Goal: Task Accomplishment & Management: Use online tool/utility

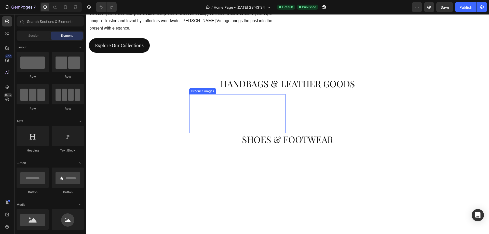
scroll to position [535, 0]
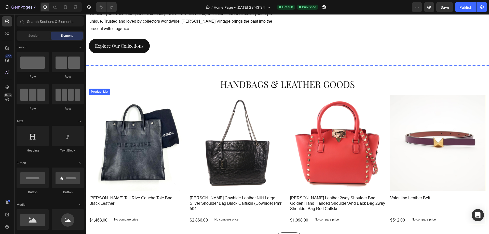
click at [188, 141] on div "Product Images [PERSON_NAME] tall rive gauche tote bag black,leather Product Ti…" at bounding box center [287, 160] width 397 height 130
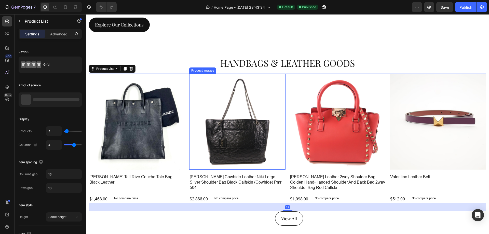
scroll to position [637, 0]
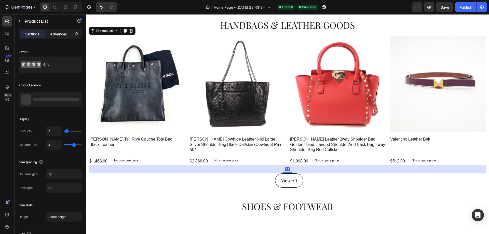
click at [62, 31] on p "Advanced" at bounding box center [58, 33] width 17 height 5
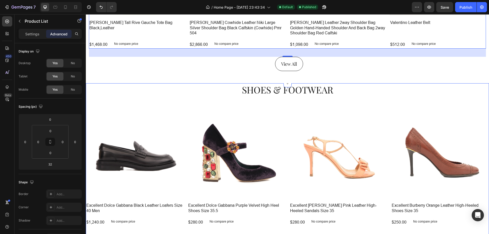
scroll to position [816, 0]
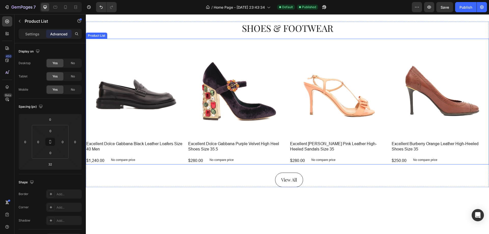
click at [185, 87] on div "Product Images excellent dolce gabbana black leather loafers size 40 men Produc…" at bounding box center [288, 102] width 404 height 126
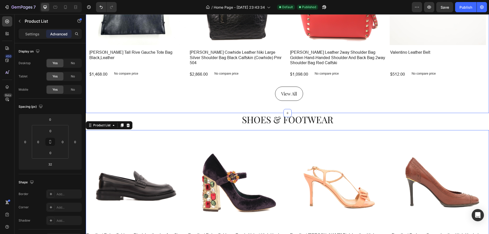
scroll to position [663, 0]
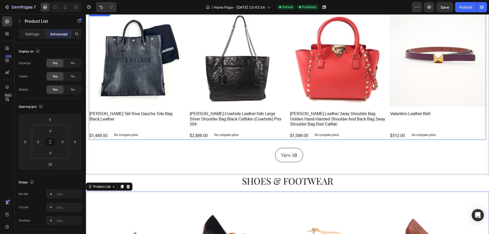
click at [186, 74] on div "Product Images [PERSON_NAME] tall rive gauche tote bag black,leather Product Ti…" at bounding box center [287, 75] width 397 height 130
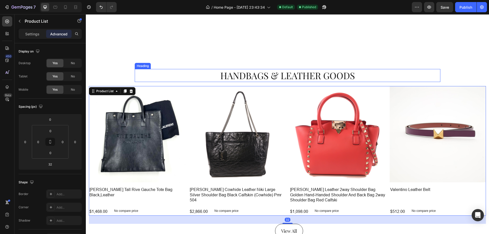
scroll to position [586, 0]
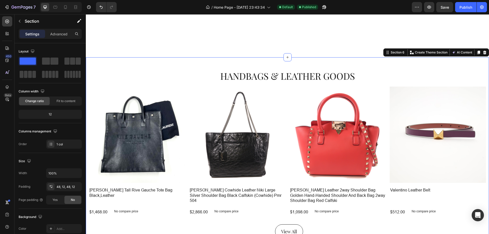
click at [121, 78] on div "Handbags & Leather Goods Heading Row Product Images [PERSON_NAME] tall rive gau…" at bounding box center [287, 154] width 397 height 169
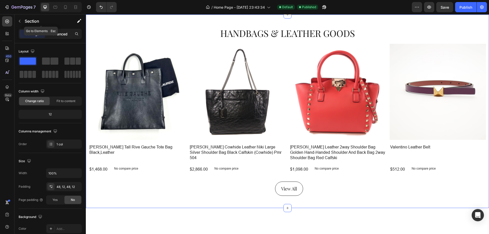
click at [55, 33] on p "Advanced" at bounding box center [58, 33] width 17 height 5
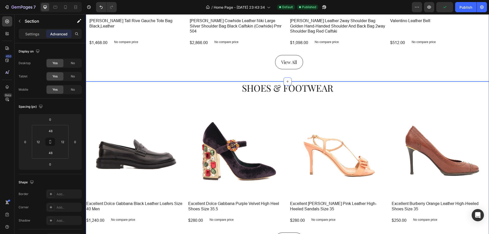
scroll to position [739, 0]
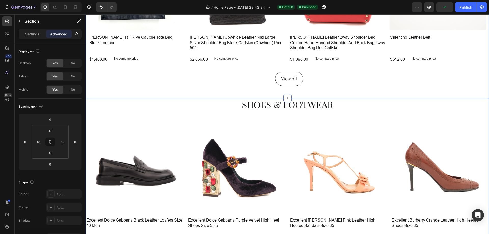
click at [116, 99] on div "Shoes & Footwear Heading Row Product Images excellent dolce gabbana black leath…" at bounding box center [288, 180] width 404 height 165
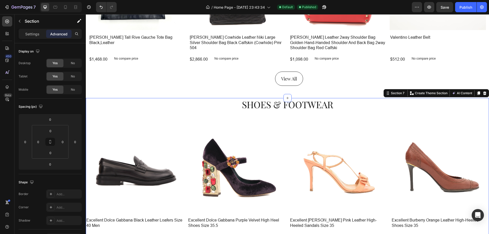
click at [117, 100] on div "Shoes & Footwear Heading Row Product Images excellent dolce gabbana black leath…" at bounding box center [288, 180] width 404 height 165
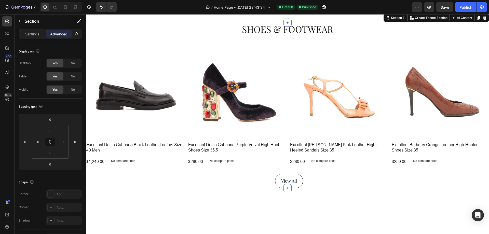
scroll to position [816, 0]
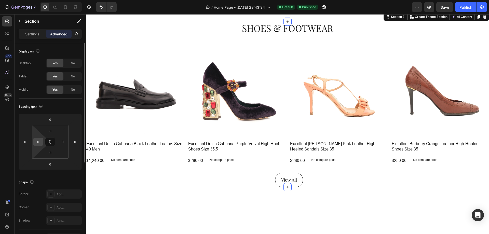
click at [36, 142] on input "0" at bounding box center [38, 142] width 8 height 8
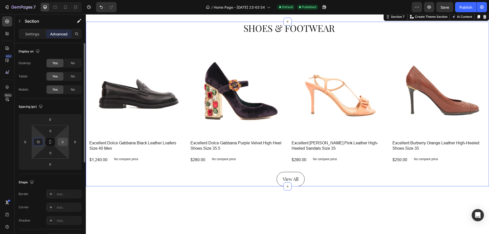
type input "12"
click at [63, 141] on input "0" at bounding box center [63, 142] width 8 height 8
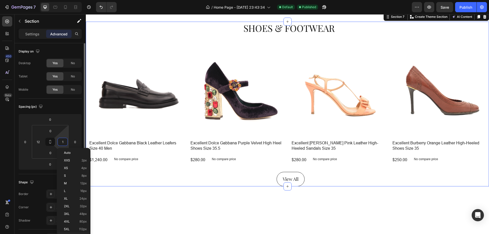
type input "12"
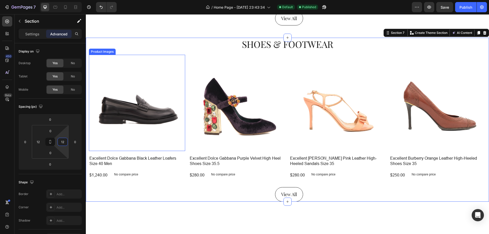
scroll to position [765, 0]
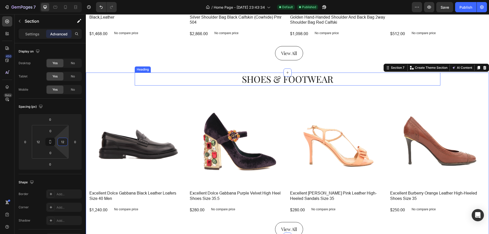
click at [147, 73] on h2 "Shoes & Footwear" at bounding box center [288, 79] width 306 height 13
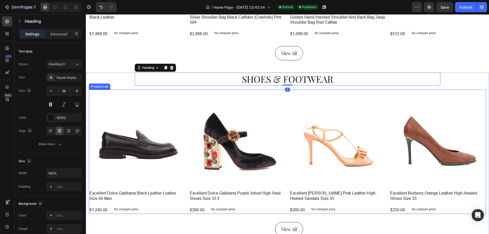
click at [186, 147] on div "Product Images excellent dolce gabbana black leather loafers size 40 men Produc…" at bounding box center [287, 152] width 397 height 124
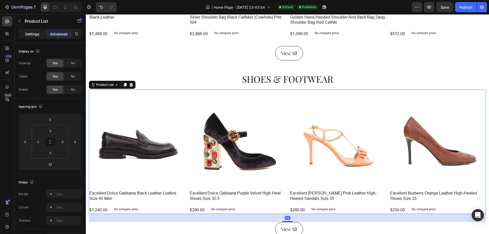
click at [34, 34] on p "Settings" at bounding box center [32, 33] width 14 height 5
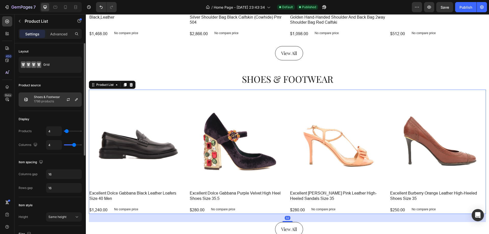
click at [48, 94] on div "Shoes & Footwear 1786 products" at bounding box center [50, 100] width 63 height 14
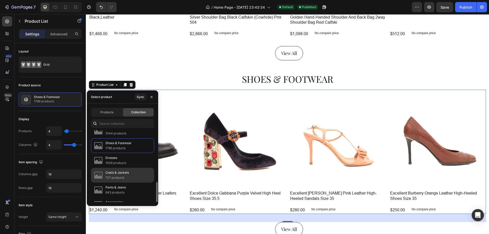
scroll to position [76, 0]
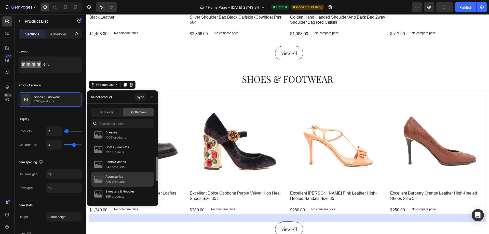
click at [134, 176] on div "Accessories 320 products" at bounding box center [122, 179] width 63 height 15
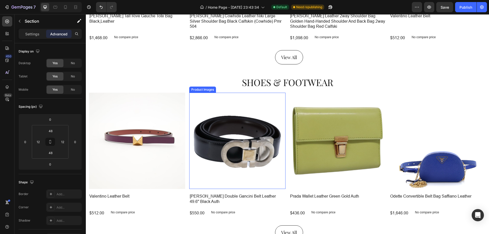
scroll to position [765, 0]
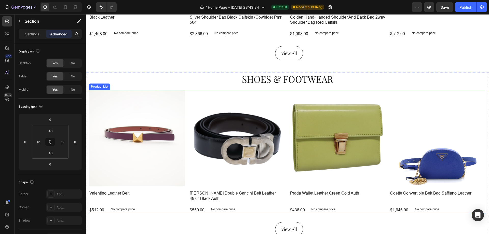
click at [284, 112] on div "Product Images valentino leather belt Product Title $512.00 Product Price Produ…" at bounding box center [287, 152] width 397 height 124
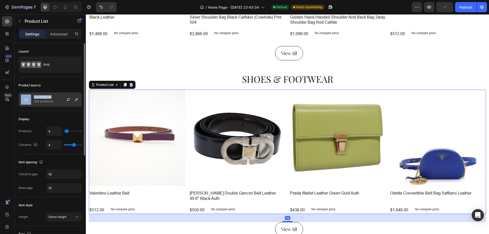
drag, startPoint x: 63, startPoint y: 83, endPoint x: 55, endPoint y: 94, distance: 13.4
click at [55, 94] on div "Product source Accessories 320 products" at bounding box center [50, 94] width 63 height 34
copy div "Accessories"
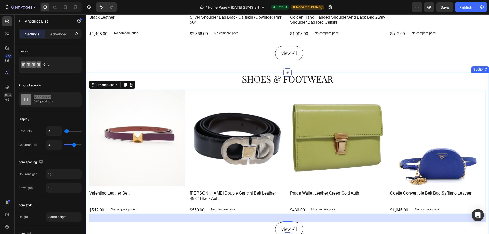
click at [275, 77] on h2 "Shoes & Footwear" at bounding box center [288, 79] width 306 height 13
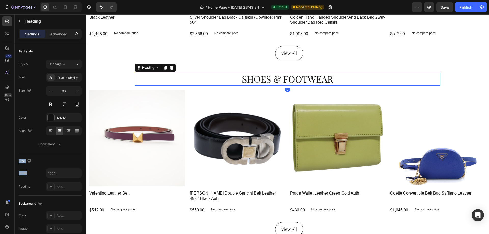
click at [275, 77] on h2 "Shoes & Footwear" at bounding box center [288, 79] width 306 height 13
click at [275, 77] on p "Shoes & Footwear" at bounding box center [287, 79] width 305 height 12
click at [228, 49] on div "View All Button" at bounding box center [287, 53] width 397 height 14
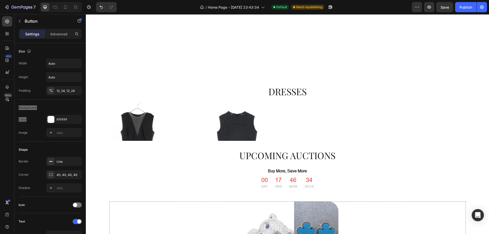
scroll to position [1140, 0]
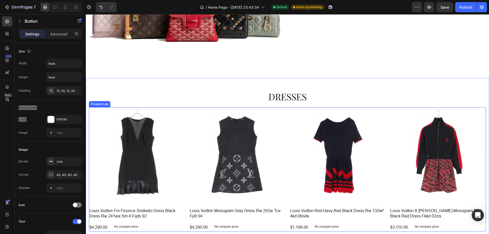
click at [286, 118] on div "Product Images louis vuitton fin flounce smikado dress black dress rw 241wa sm …" at bounding box center [287, 169] width 397 height 124
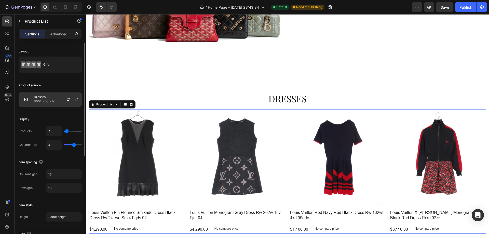
click at [33, 104] on div "Dresses 1006 products" at bounding box center [50, 100] width 63 height 14
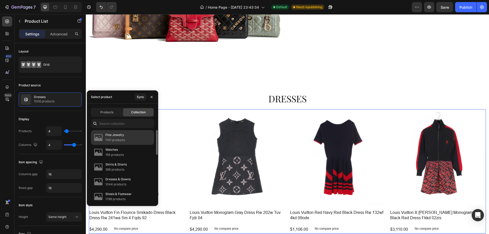
click at [132, 139] on div "Fine Jewelry 1141 products" at bounding box center [122, 137] width 63 height 15
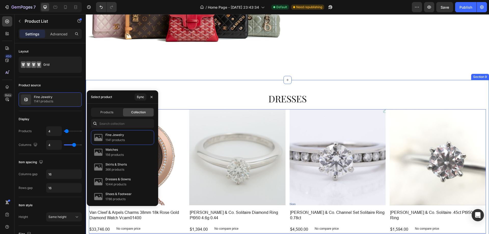
click at [244, 90] on div "dresses Heading Row Product Images van cleef & arpels charms 38mm 18k rose gold…" at bounding box center [288, 174] width 404 height 188
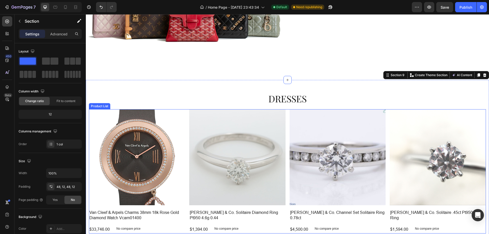
click at [287, 123] on div "Product Images van cleef & arpels charms 38mm 18k rose gold diamond watch vcarn…" at bounding box center [287, 171] width 397 height 124
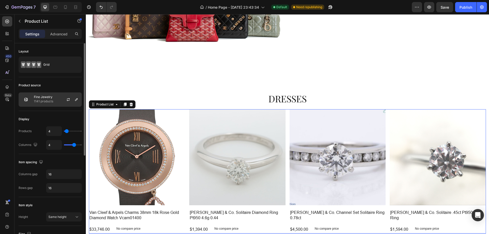
click at [43, 101] on p "1141 products" at bounding box center [43, 101] width 19 height 5
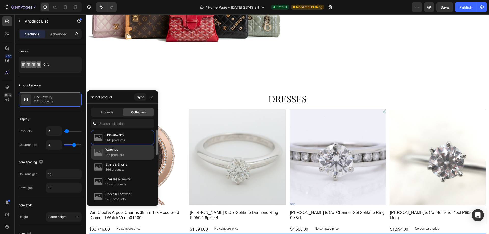
click at [130, 153] on div "Watches 156 products" at bounding box center [122, 152] width 63 height 15
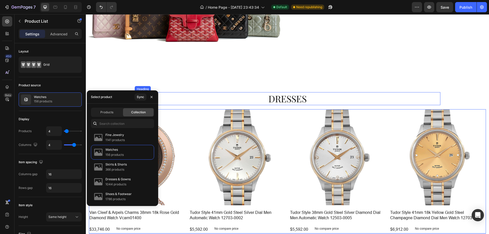
click at [279, 97] on h2 "dresses" at bounding box center [288, 98] width 306 height 13
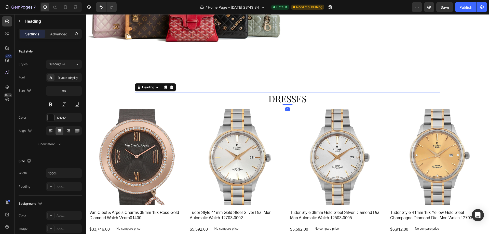
click at [279, 97] on h2 "dresses" at bounding box center [288, 98] width 306 height 13
click at [279, 97] on p "dresses" at bounding box center [287, 99] width 305 height 12
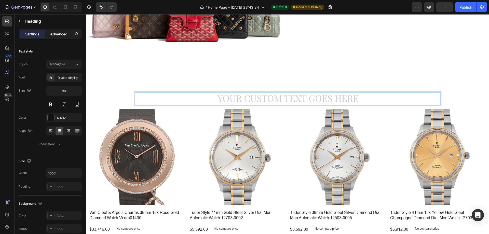
click at [59, 34] on p "Advanced" at bounding box center [58, 33] width 17 height 5
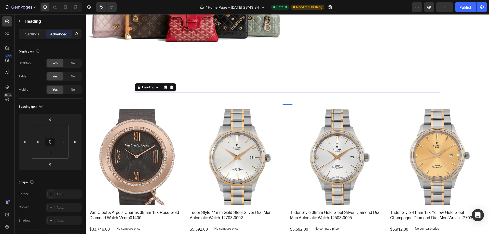
click at [28, 39] on div "Settings Advanced" at bounding box center [50, 36] width 71 height 15
click at [29, 37] on div "Settings" at bounding box center [32, 34] width 25 height 8
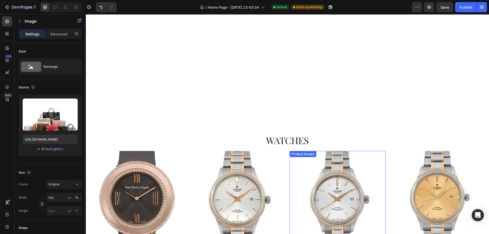
scroll to position [1089, 0]
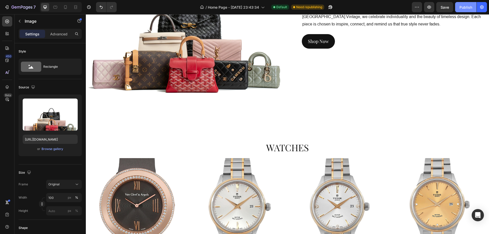
click at [461, 7] on div "Publish" at bounding box center [466, 7] width 13 height 5
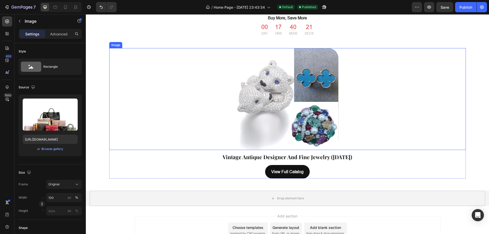
scroll to position [1420, 0]
